Goal: Check status: Check status

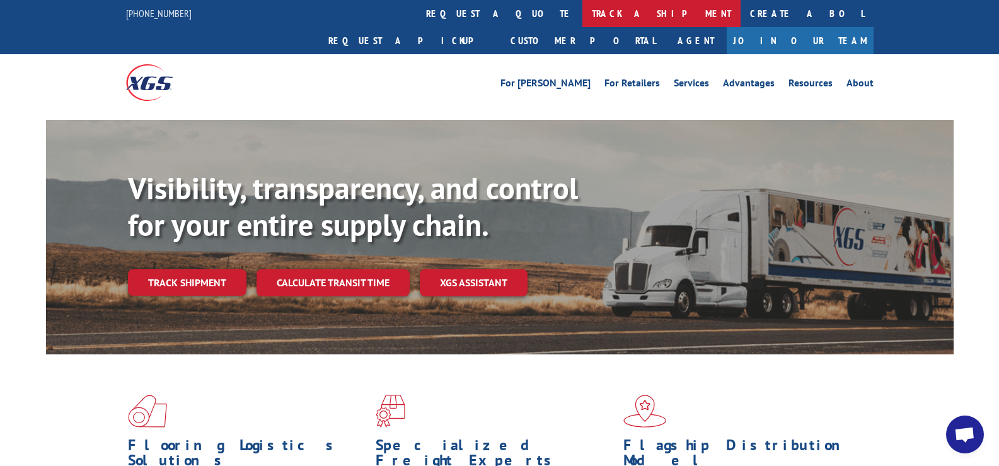
click at [582, 17] on link "track a shipment" at bounding box center [661, 13] width 158 height 27
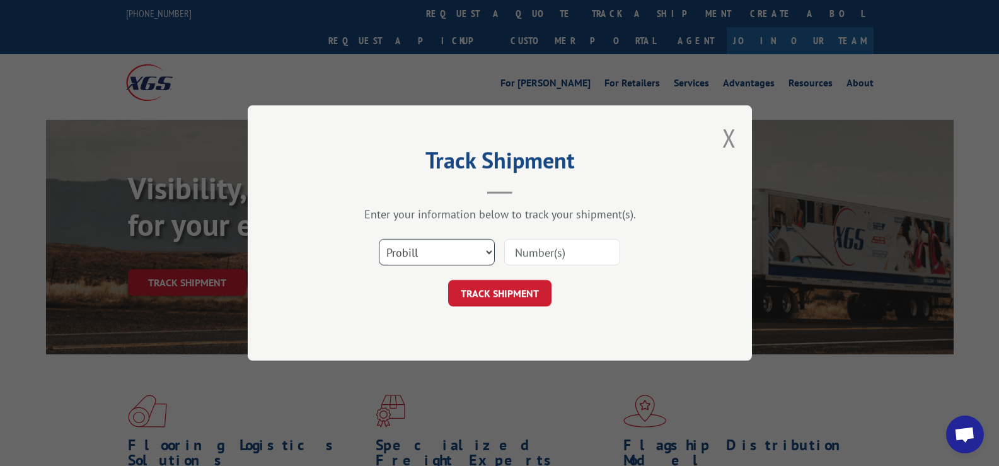
click at [480, 248] on select "Select category... Probill BOL PO" at bounding box center [437, 252] width 116 height 26
select select "bol"
click at [379, 239] on select "Select category... Probill BOL PO" at bounding box center [437, 252] width 116 height 26
paste input "54392901"
type input "54392901"
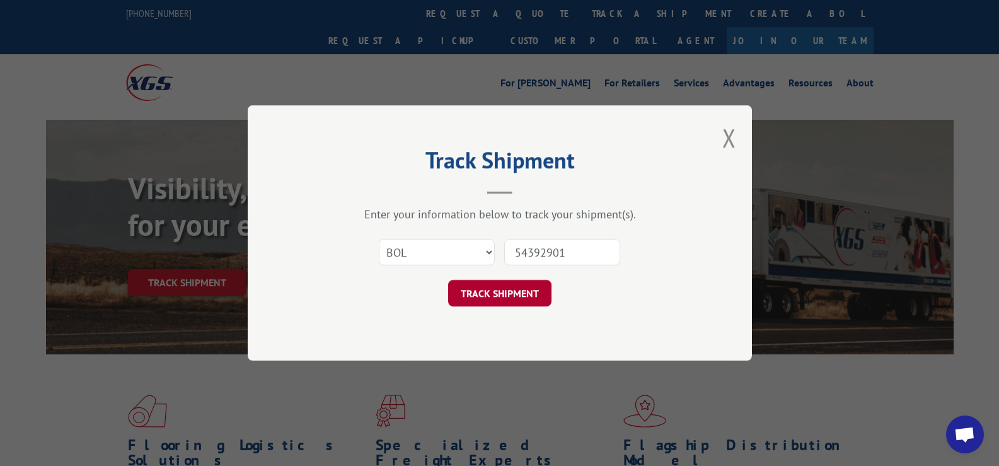
click at [486, 287] on button "TRACK SHIPMENT" at bounding box center [499, 293] width 103 height 26
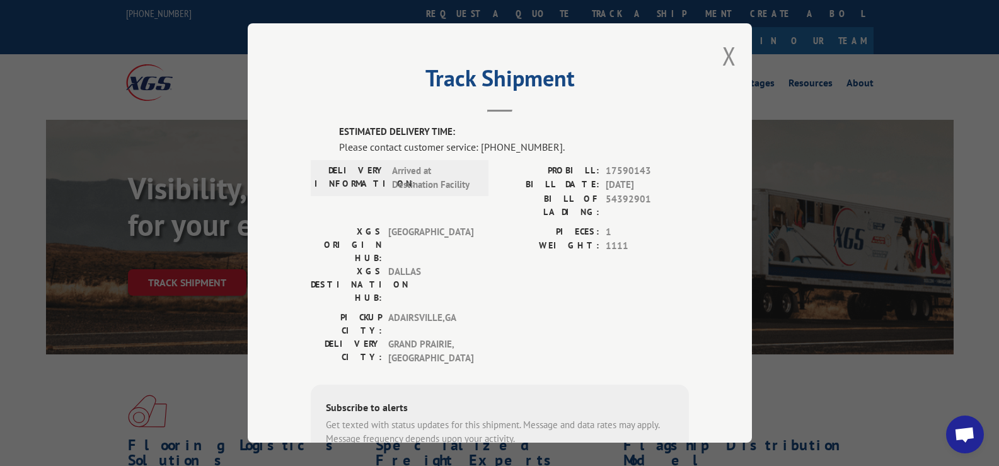
click at [738, 55] on div "Track Shipment ESTIMATED DELIVERY TIME: Please contact customer service: [PHONE…" at bounding box center [500, 232] width 504 height 419
click at [706, 68] on div "Track Shipment ESTIMATED DELIVERY TIME: Please contact customer service: [PHONE…" at bounding box center [500, 232] width 504 height 419
click at [722, 61] on button "Close modal" at bounding box center [729, 55] width 14 height 33
